Goal: Information Seeking & Learning: Learn about a topic

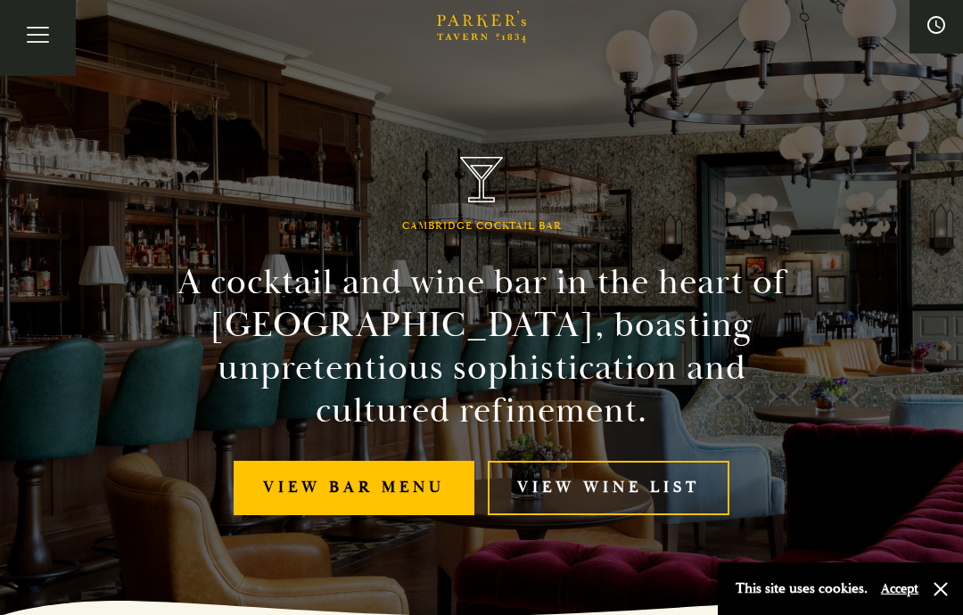
click at [301, 515] on link "View bar menu" at bounding box center [354, 488] width 241 height 54
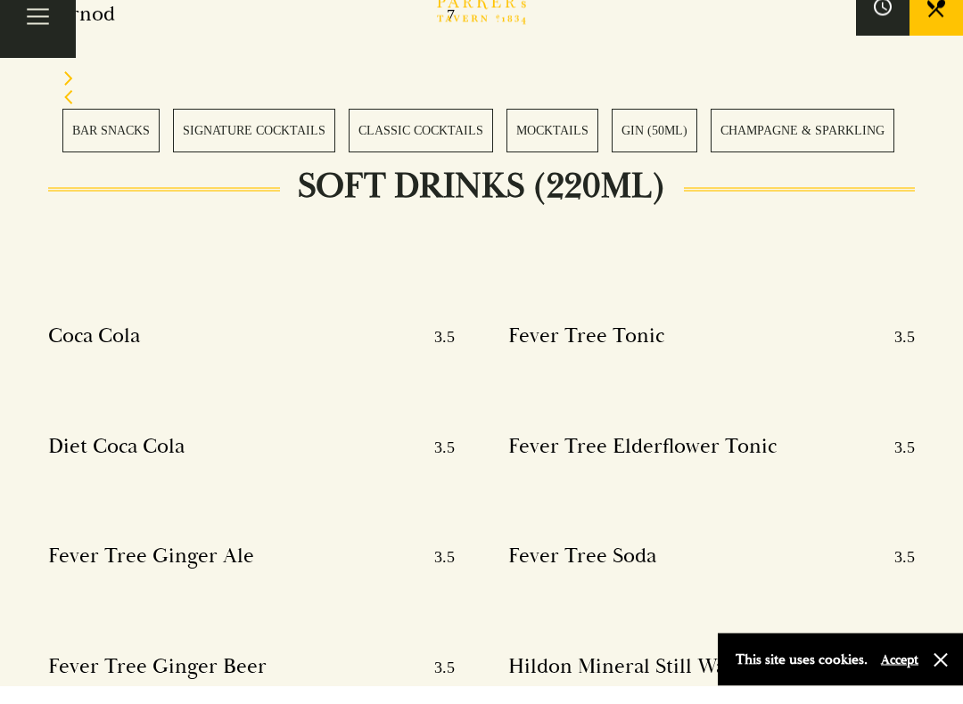
scroll to position [8529, 0]
click at [782, 131] on link "CHAMPAGNE & SPARKLING" at bounding box center [803, 149] width 184 height 44
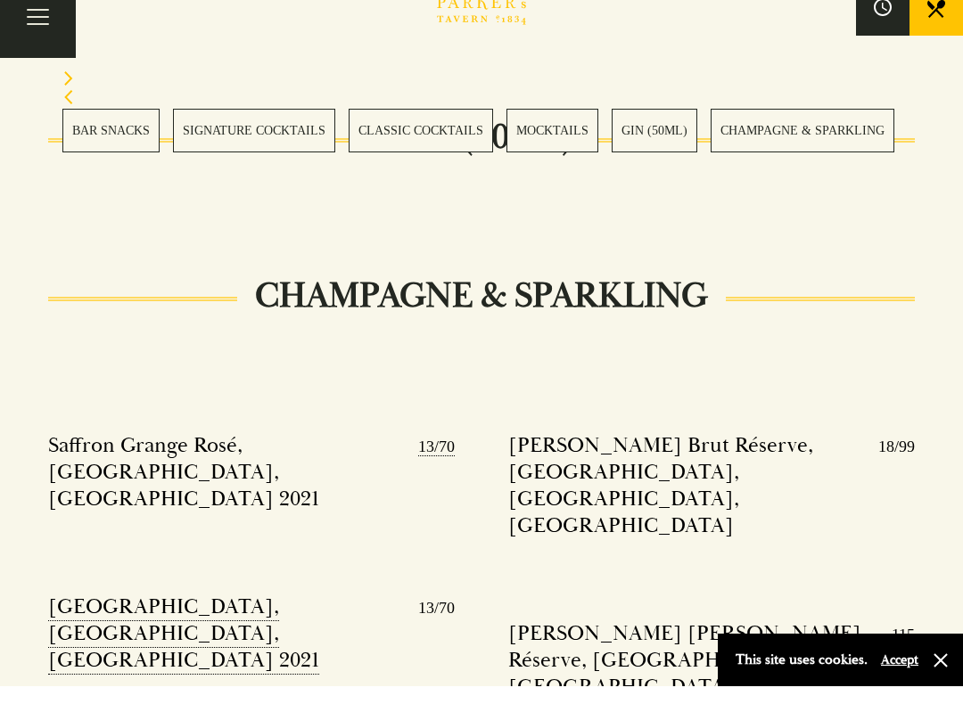
scroll to position [3763, 0]
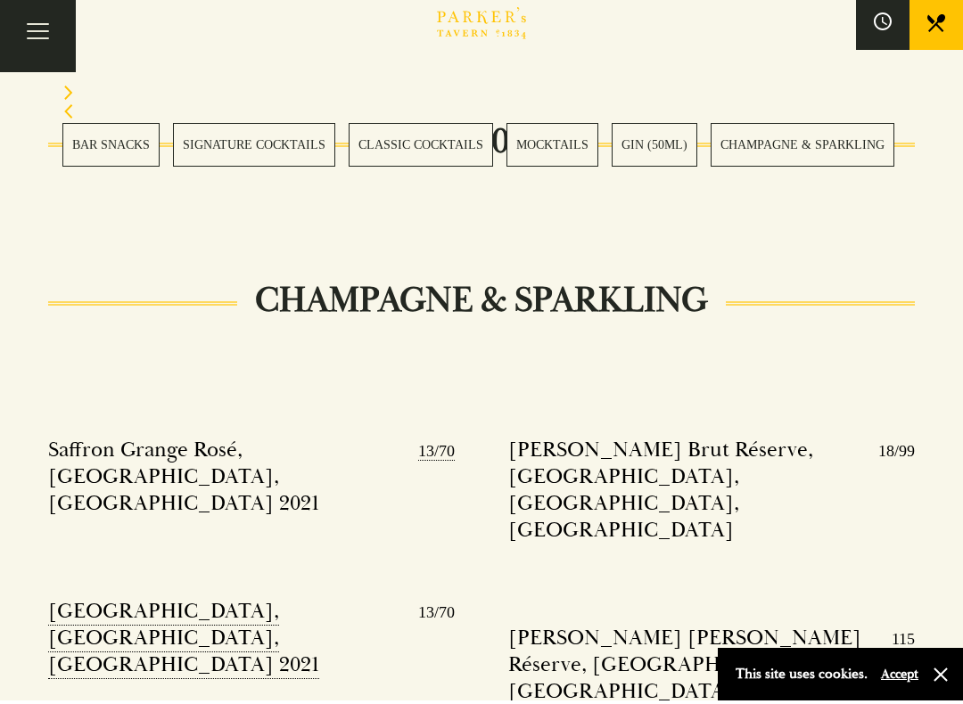
click at [444, 138] on link "CLASSIC COCKTAILS" at bounding box center [421, 149] width 144 height 44
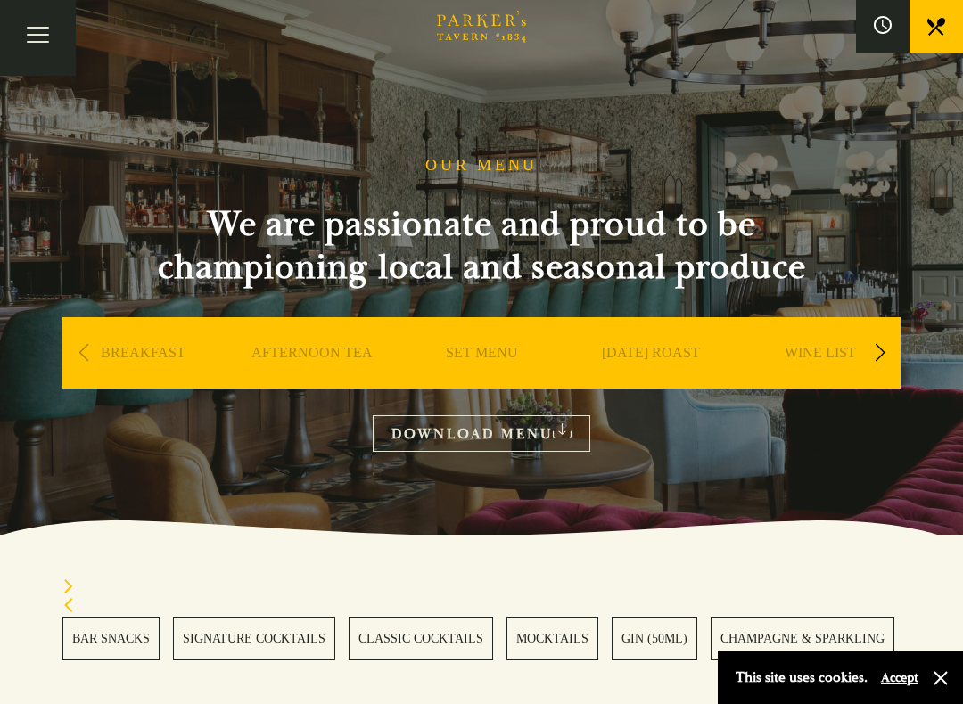
click at [486, 349] on link "SET MENU" at bounding box center [482, 379] width 72 height 71
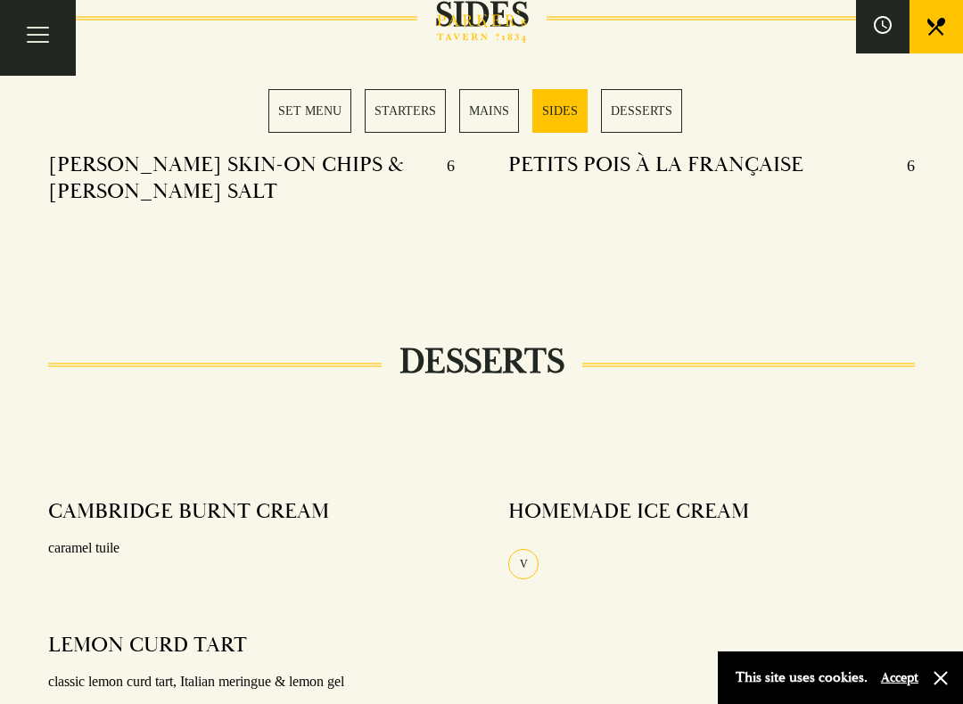
scroll to position [1959, 0]
